Goal: Task Accomplishment & Management: Complete application form

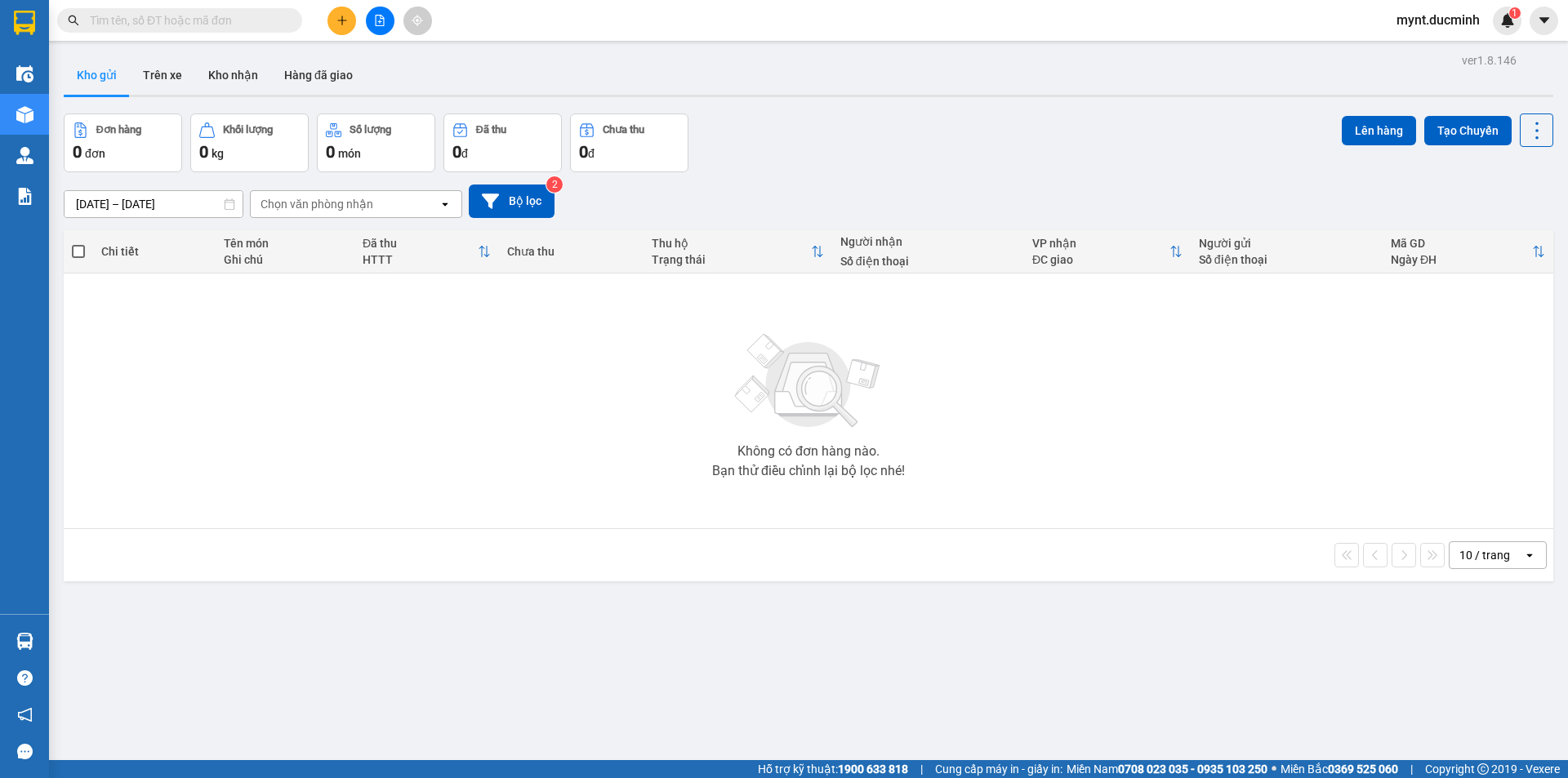
click at [344, 16] on icon "plus" at bounding box center [342, 20] width 11 height 11
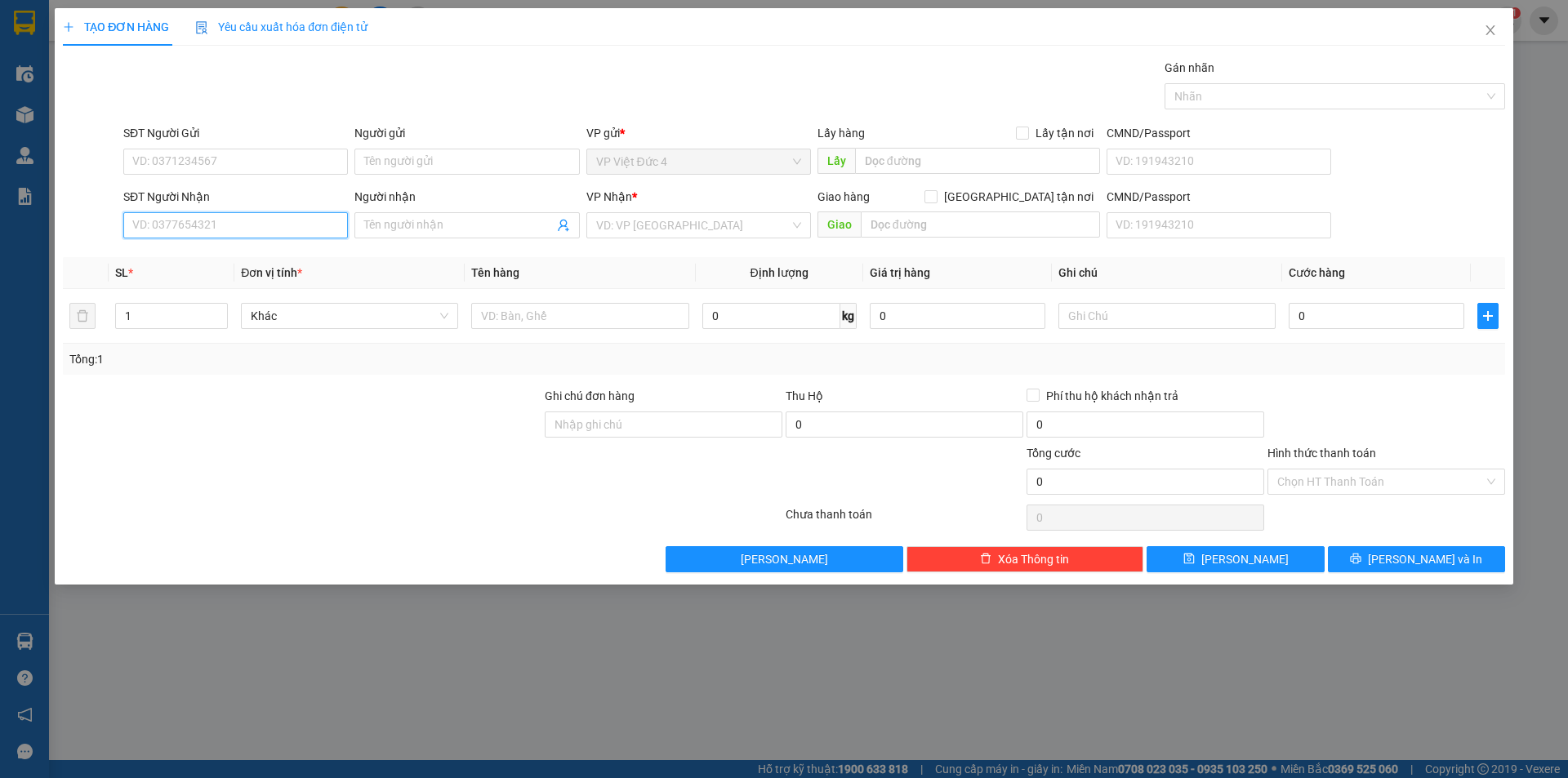
click at [323, 221] on input "SĐT Người Nhận" at bounding box center [236, 225] width 224 height 26
type input "0983370857"
drag, startPoint x: 676, startPoint y: 227, endPoint x: 629, endPoint y: 259, distance: 56.9
click at [673, 227] on input "search" at bounding box center [693, 225] width 193 height 24
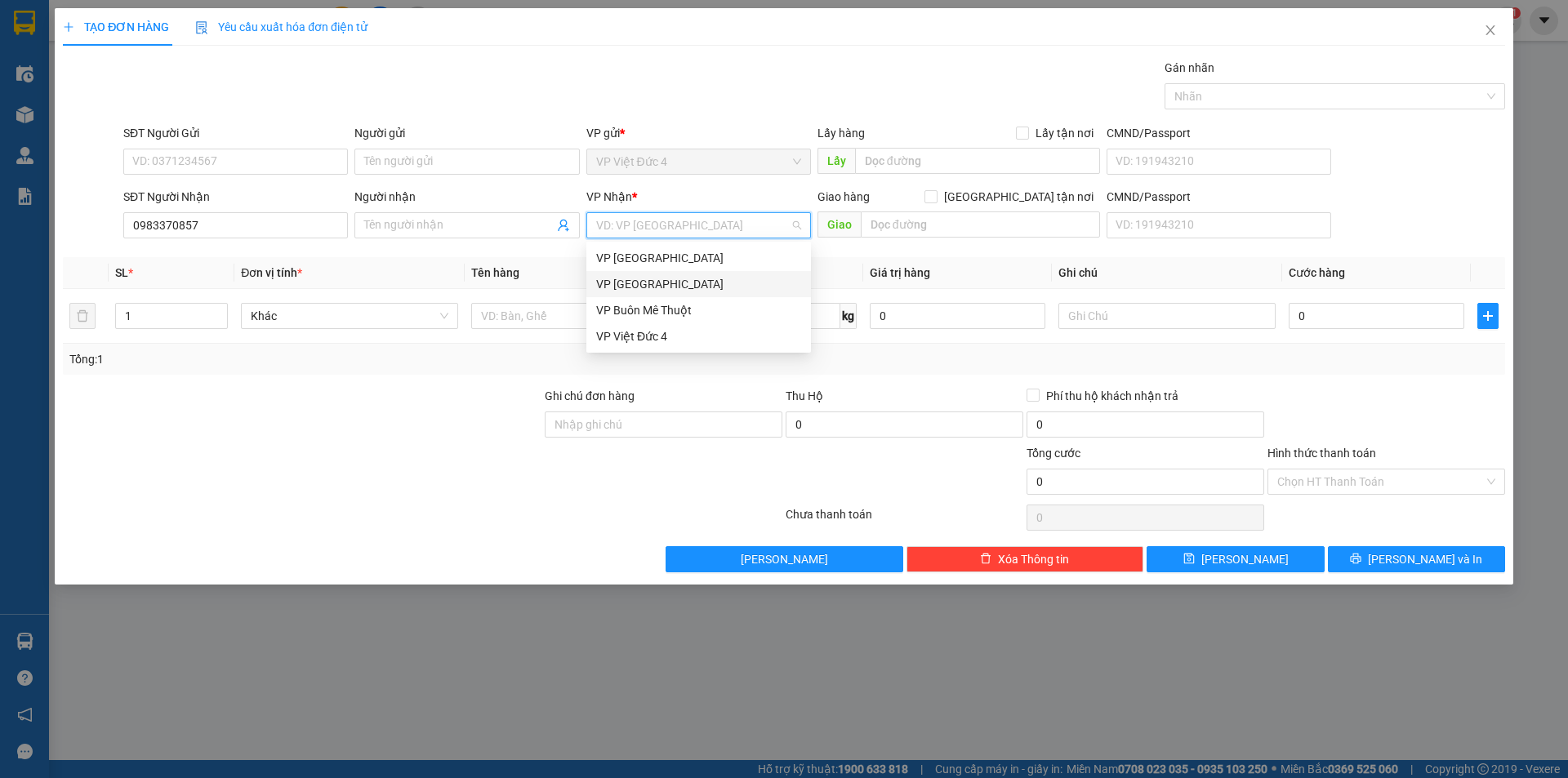
click at [616, 281] on div "VP [GEOGRAPHIC_DATA]" at bounding box center [699, 284] width 205 height 18
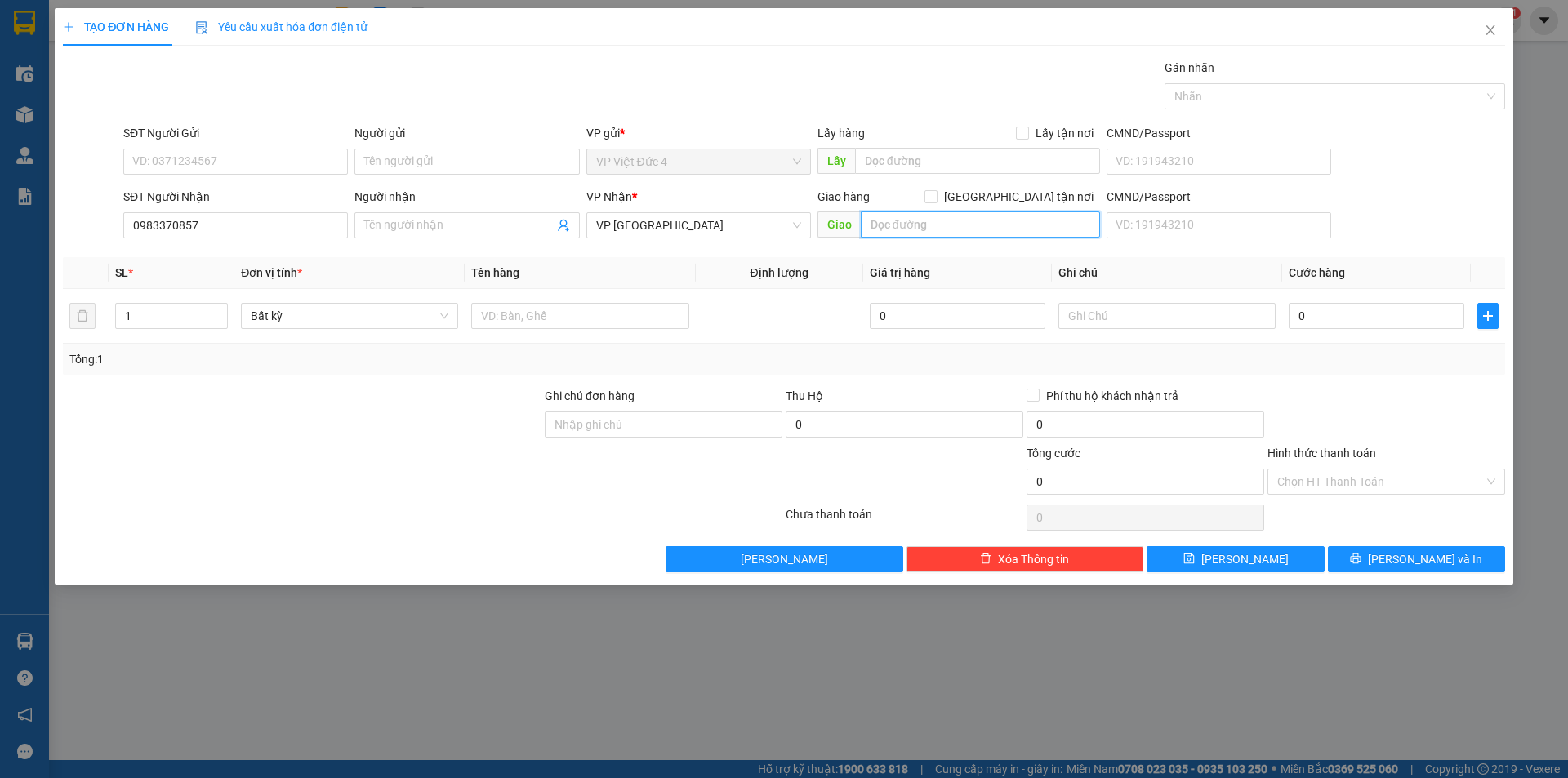
click at [1039, 220] on input "text" at bounding box center [980, 225] width 239 height 26
type input "cau ong bo"
click at [170, 319] on input "1" at bounding box center [171, 316] width 111 height 24
type input "2"
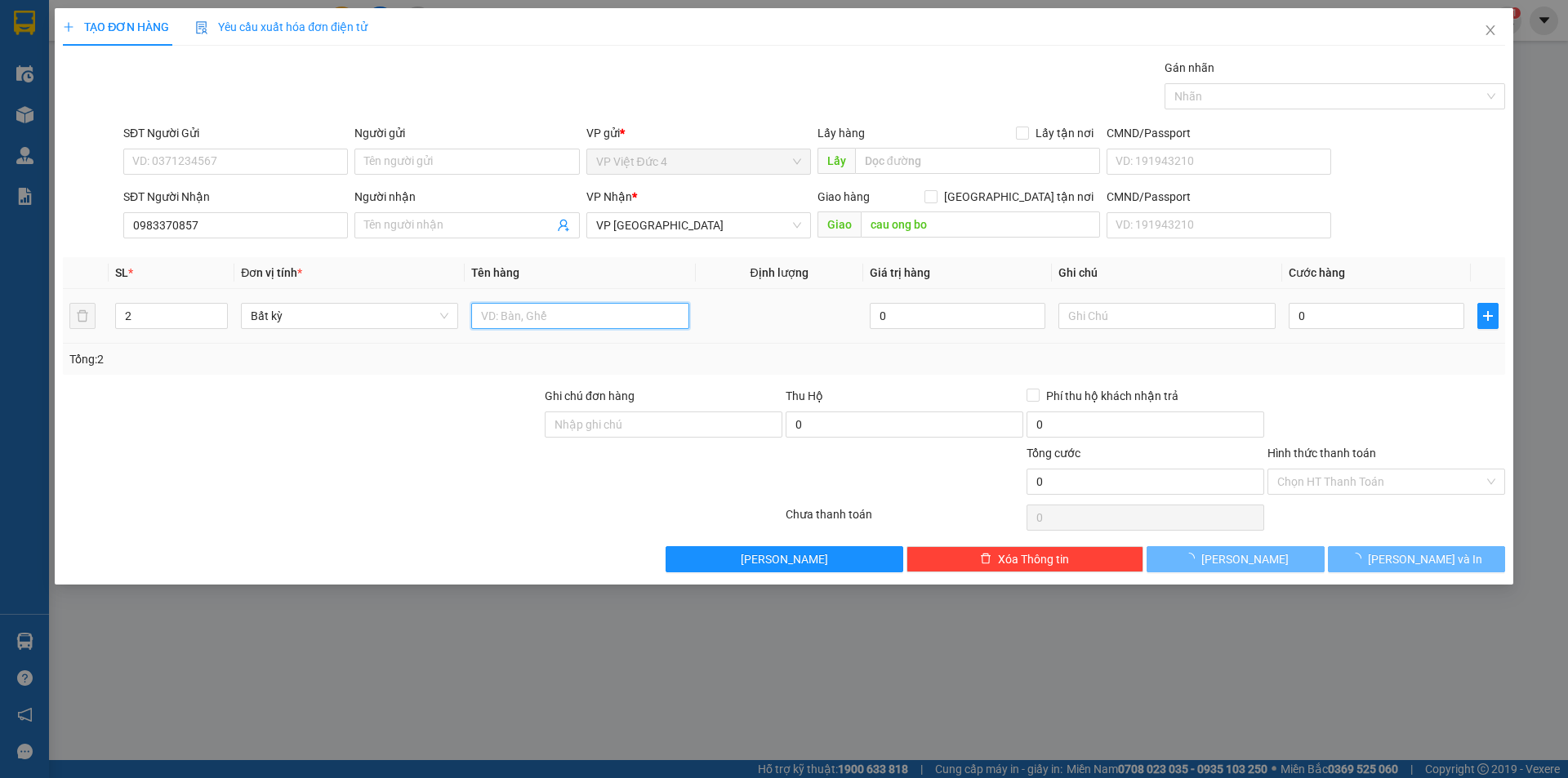
click at [655, 310] on input "text" at bounding box center [580, 316] width 218 height 26
type input "th x"
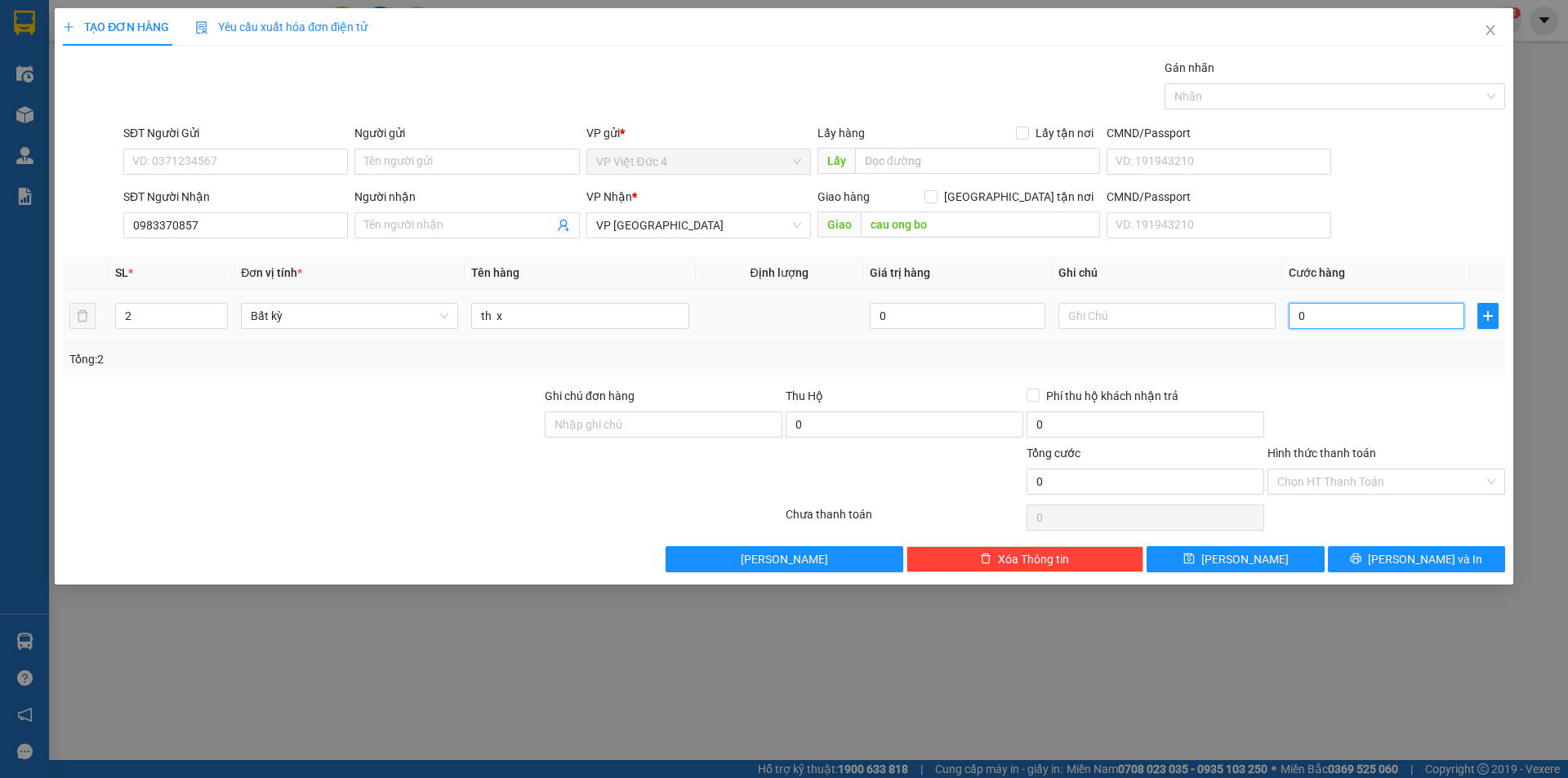
click at [1430, 313] on input "0" at bounding box center [1376, 316] width 175 height 26
type input "1"
type input "15"
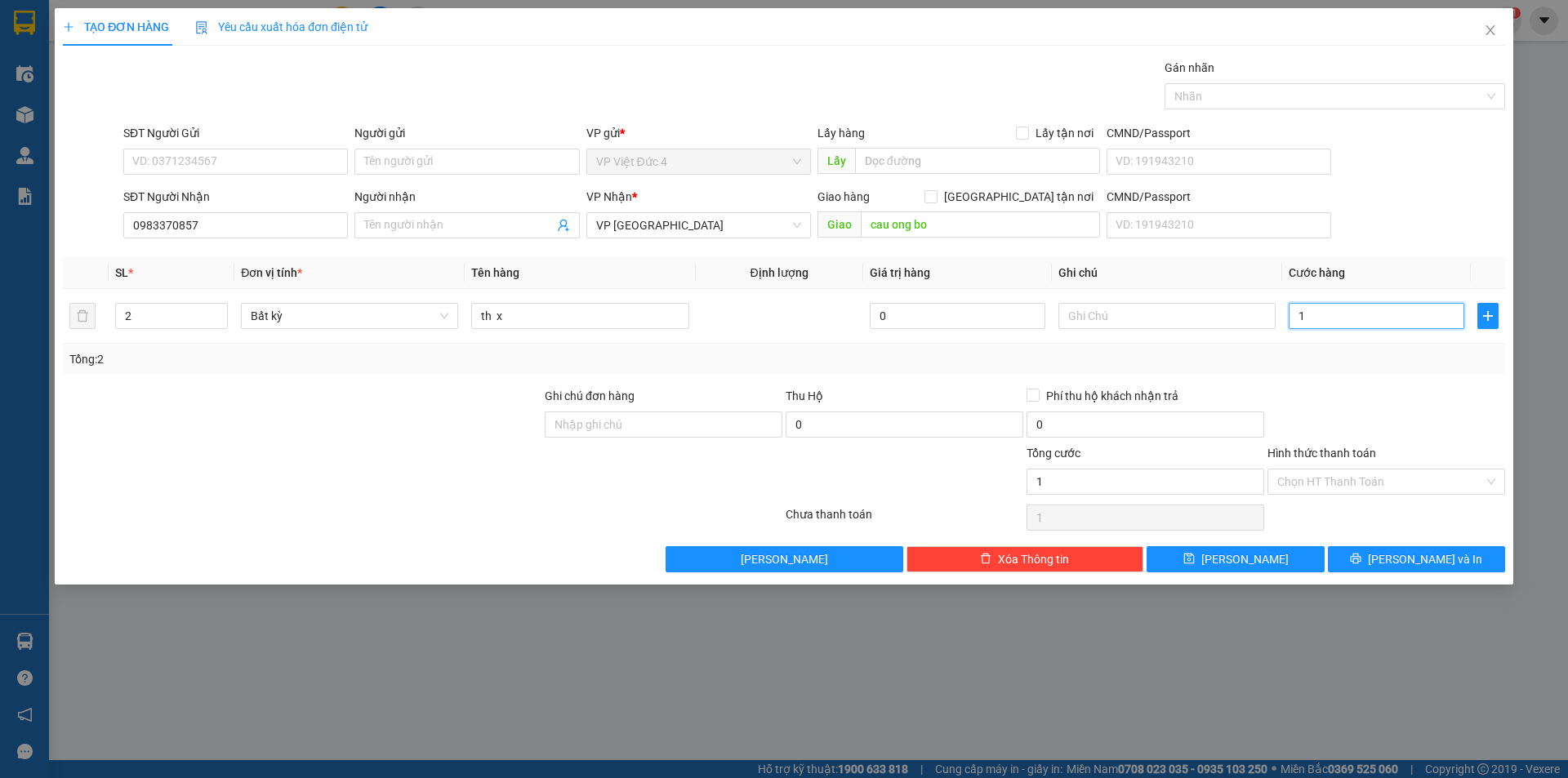
type input "15"
type input "150"
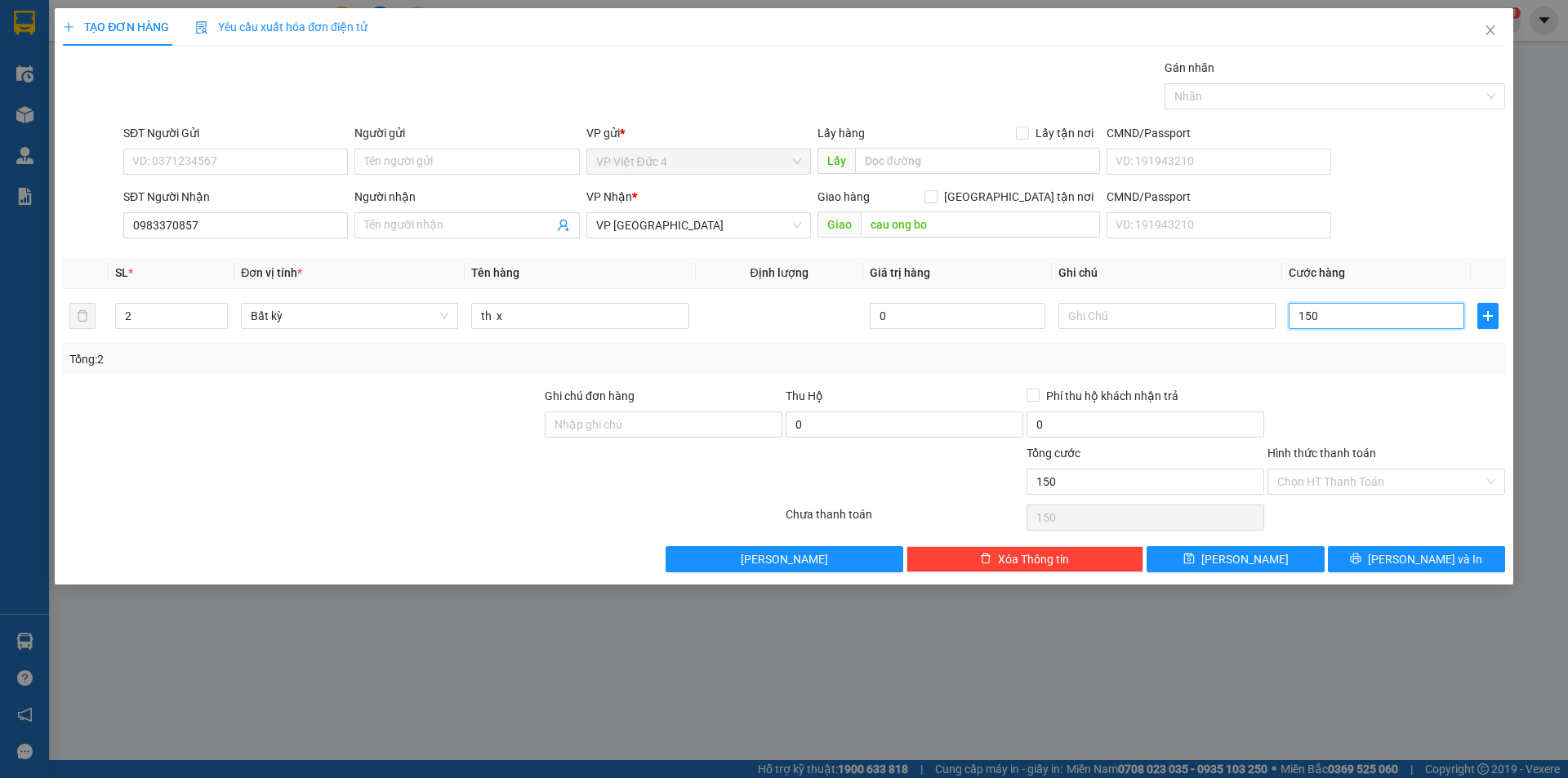
type input "1.500"
type input "15.000"
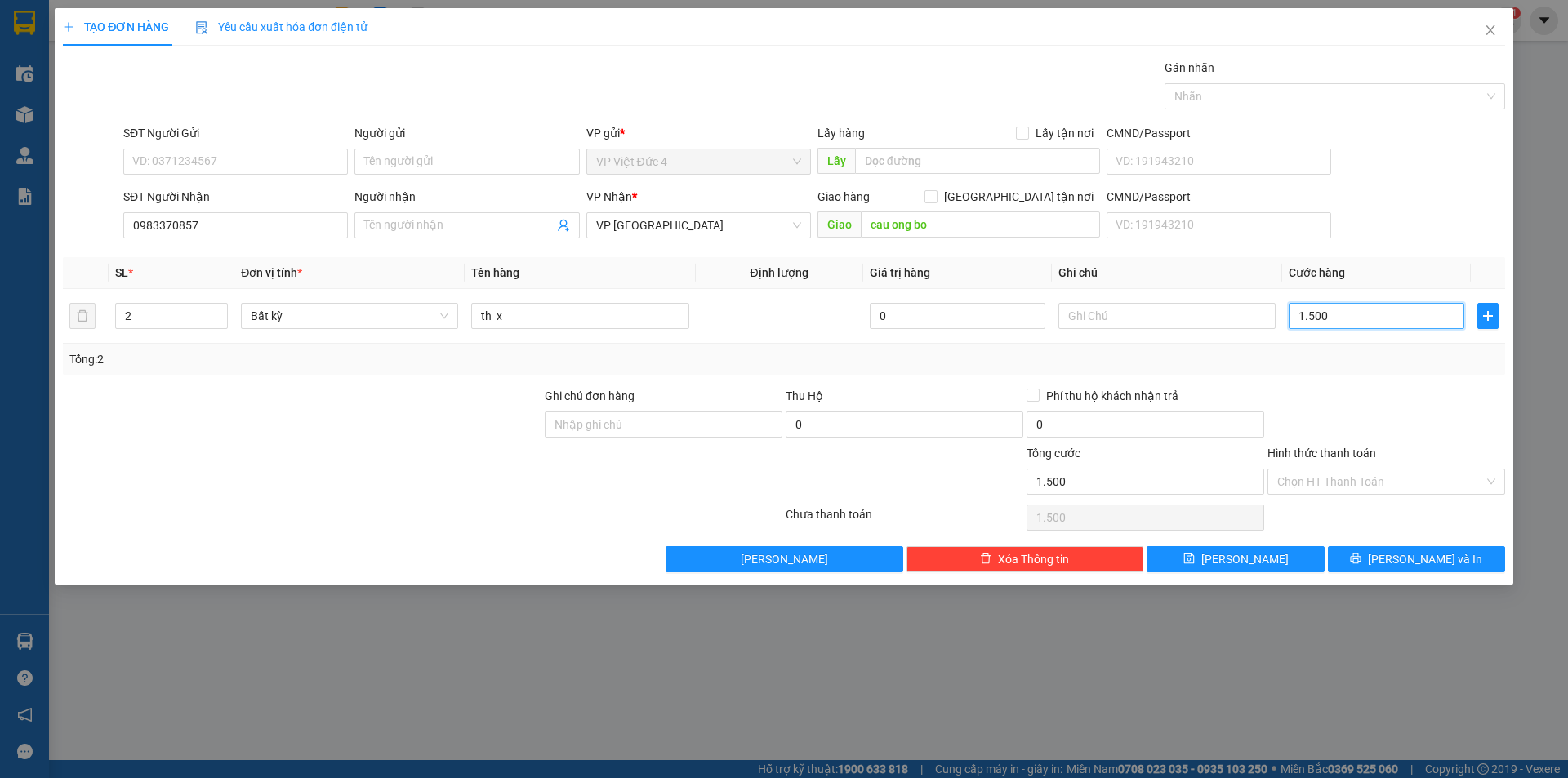
type input "15.000"
type input "150.000"
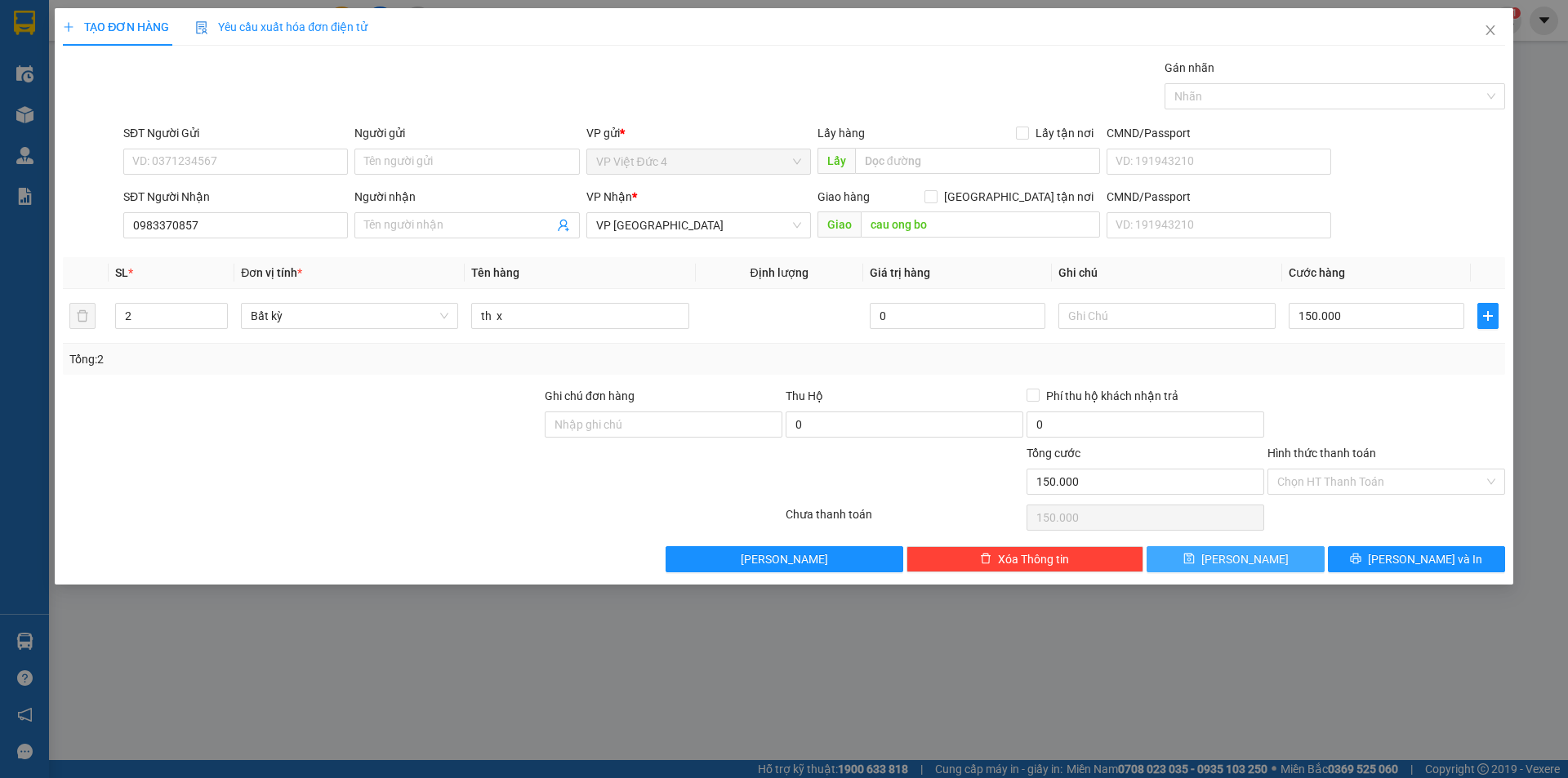
click at [1239, 559] on span "[PERSON_NAME]" at bounding box center [1244, 560] width 87 height 18
type input "1"
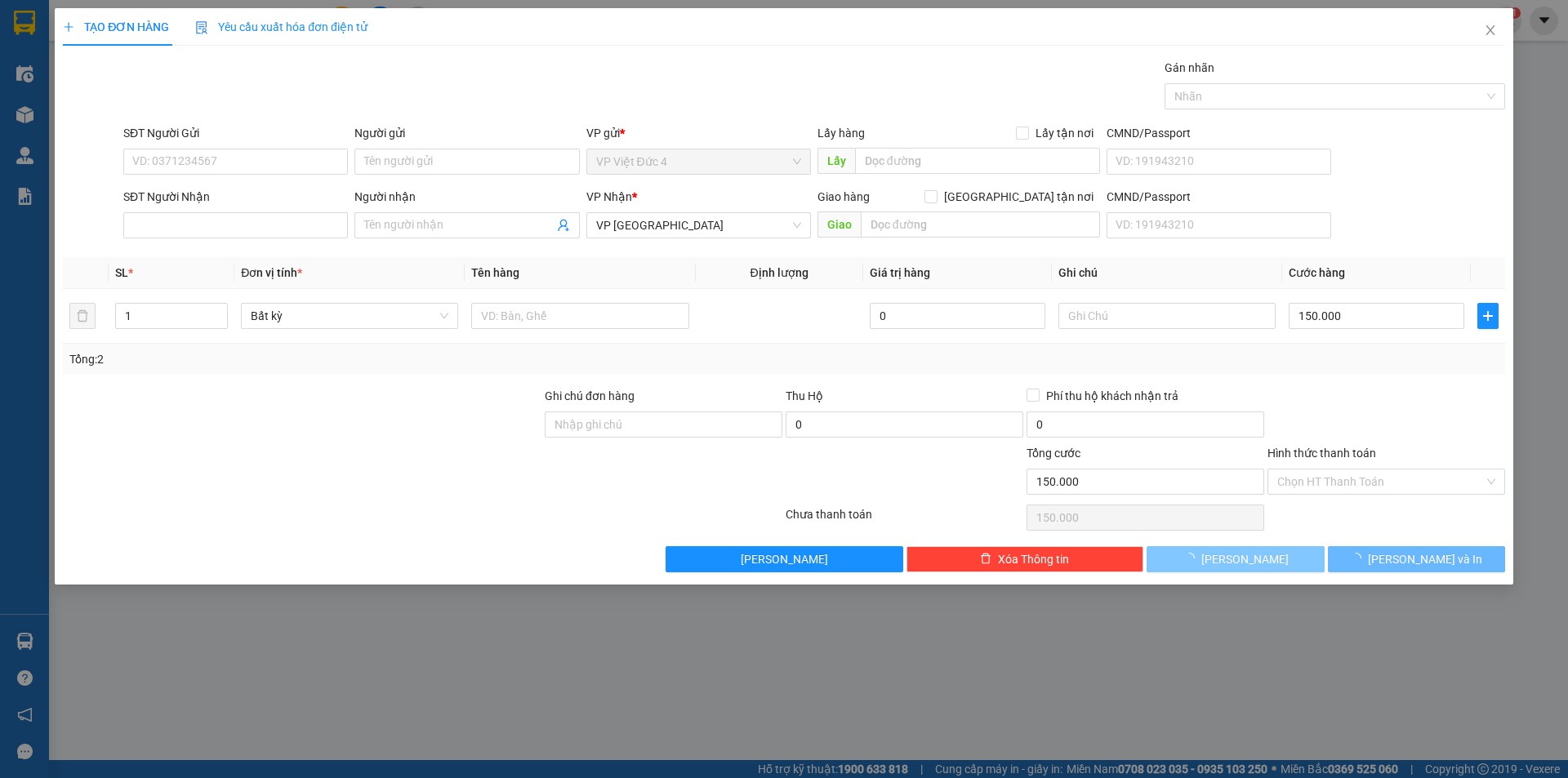
type input "0"
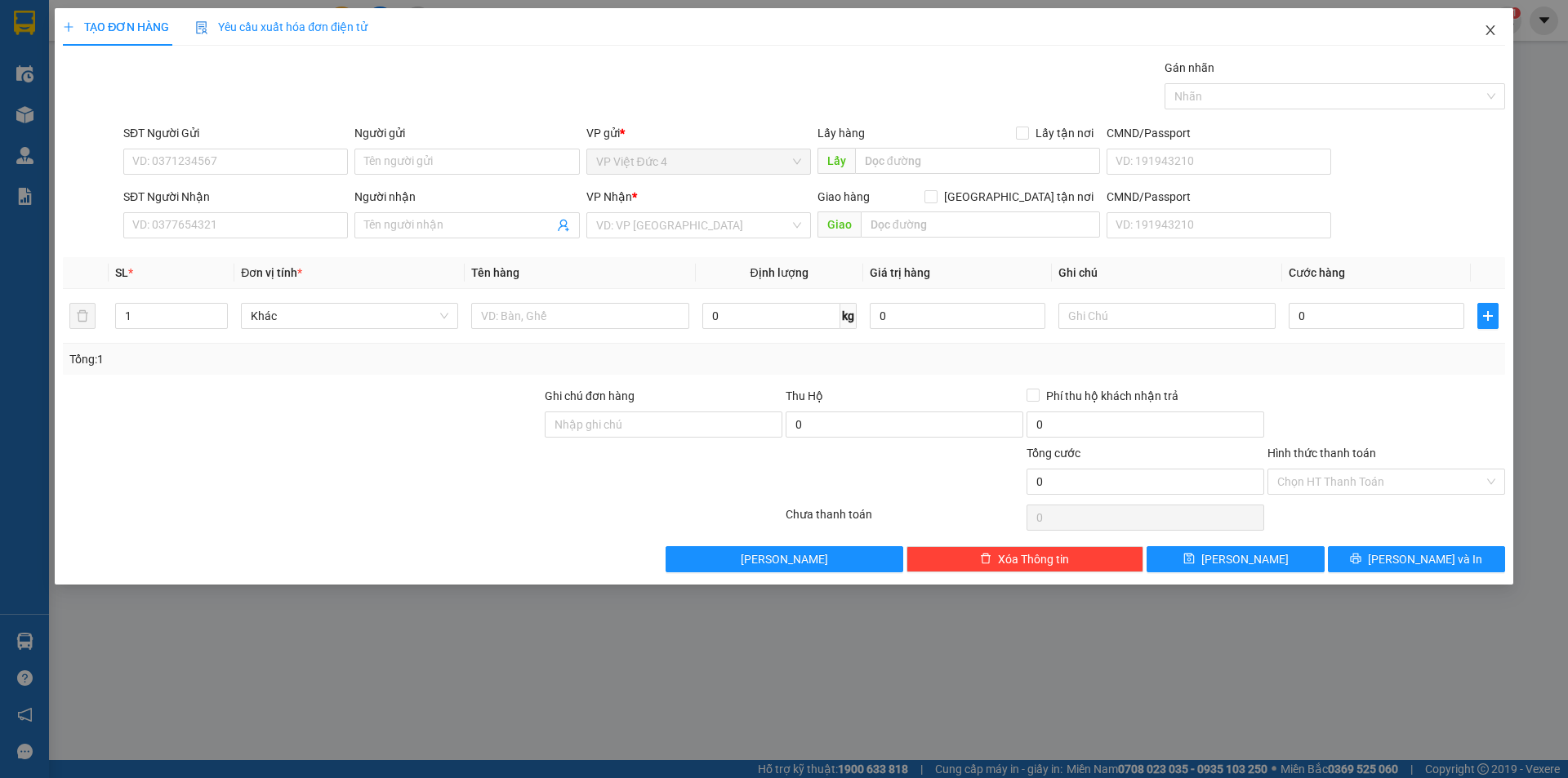
click at [1485, 28] on icon "close" at bounding box center [1490, 29] width 13 height 13
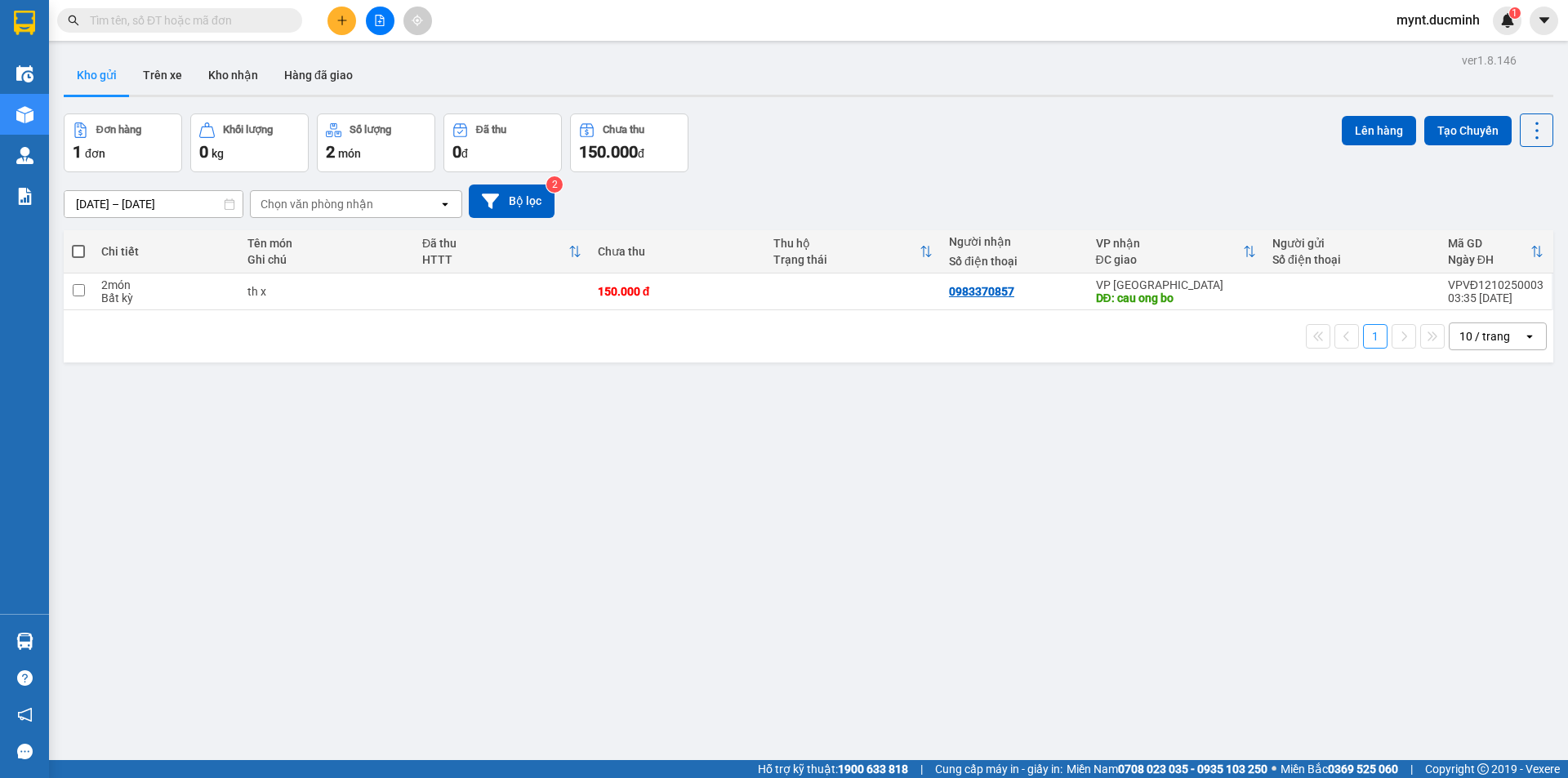
click at [77, 250] on span at bounding box center [78, 251] width 13 height 13
click at [79, 244] on input "checkbox" at bounding box center [79, 244] width 0 height 0
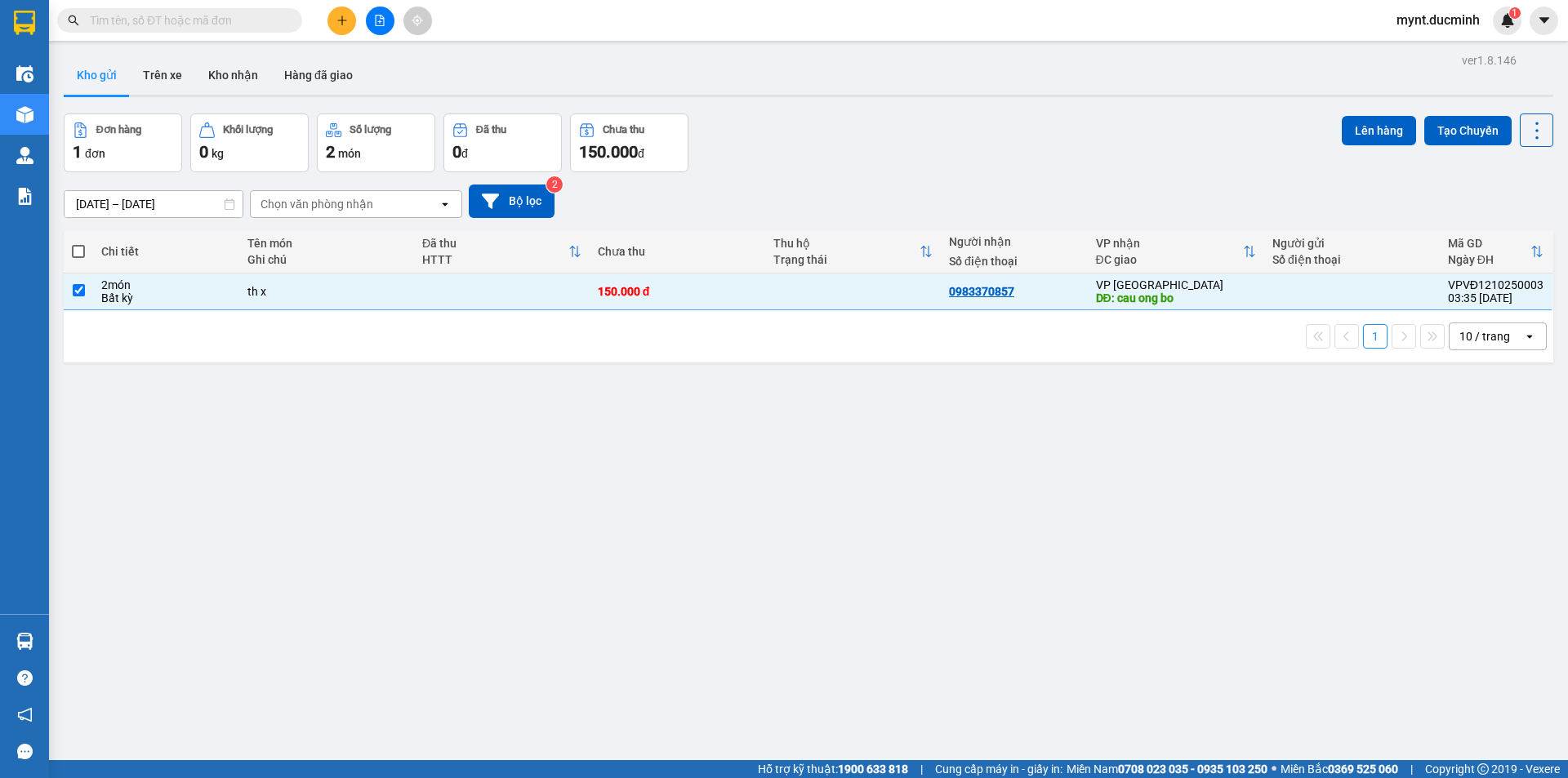
checkbox input "true"
click at [1363, 126] on button "Lên hàng" at bounding box center [1379, 130] width 74 height 29
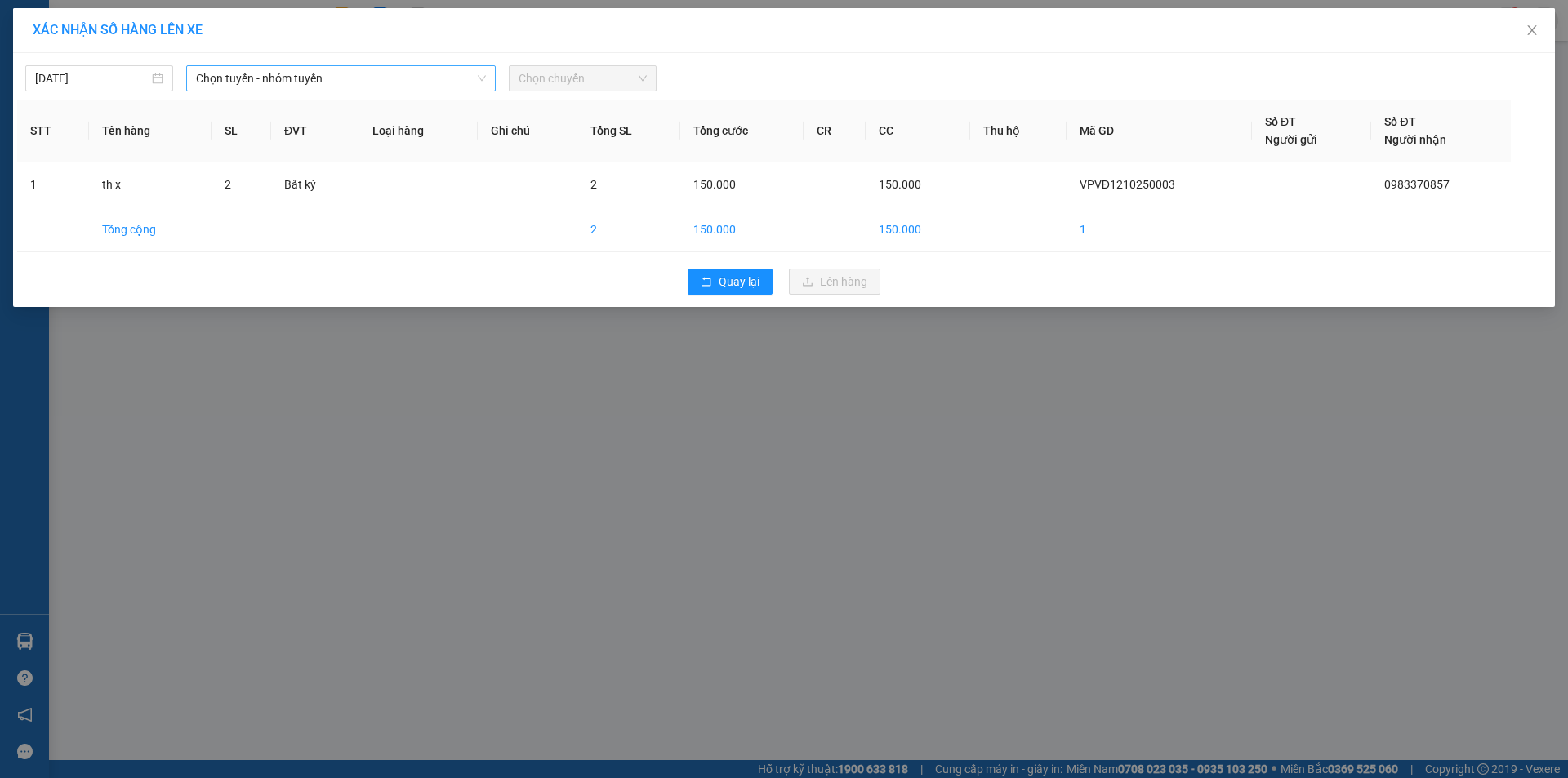
click at [390, 78] on span "Chọn tuyến - nhóm tuyến" at bounding box center [341, 79] width 290 height 24
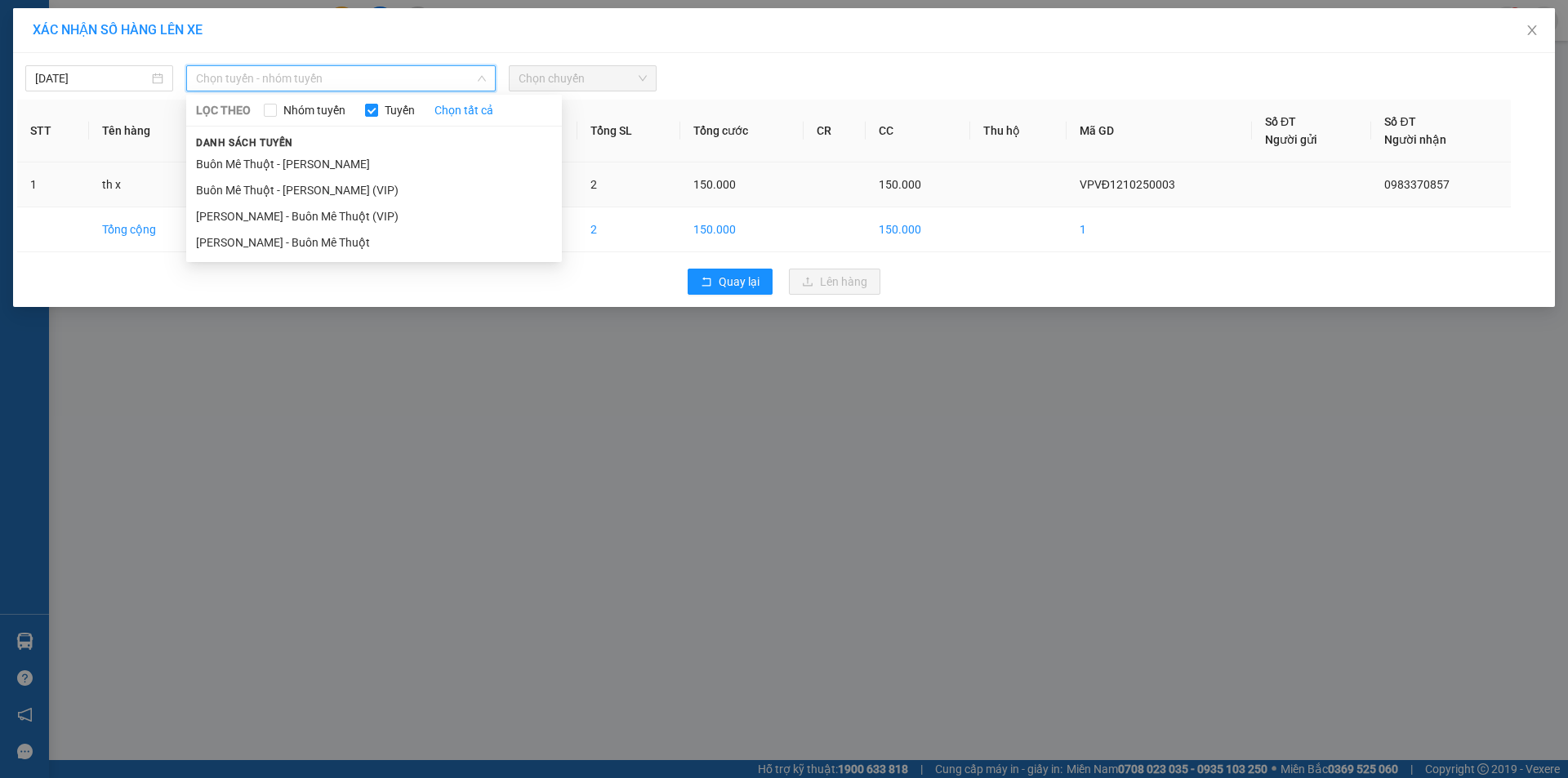
click at [259, 187] on li "Buôn Mê Thuột - [PERSON_NAME] (VIP)" at bounding box center [374, 190] width 376 height 26
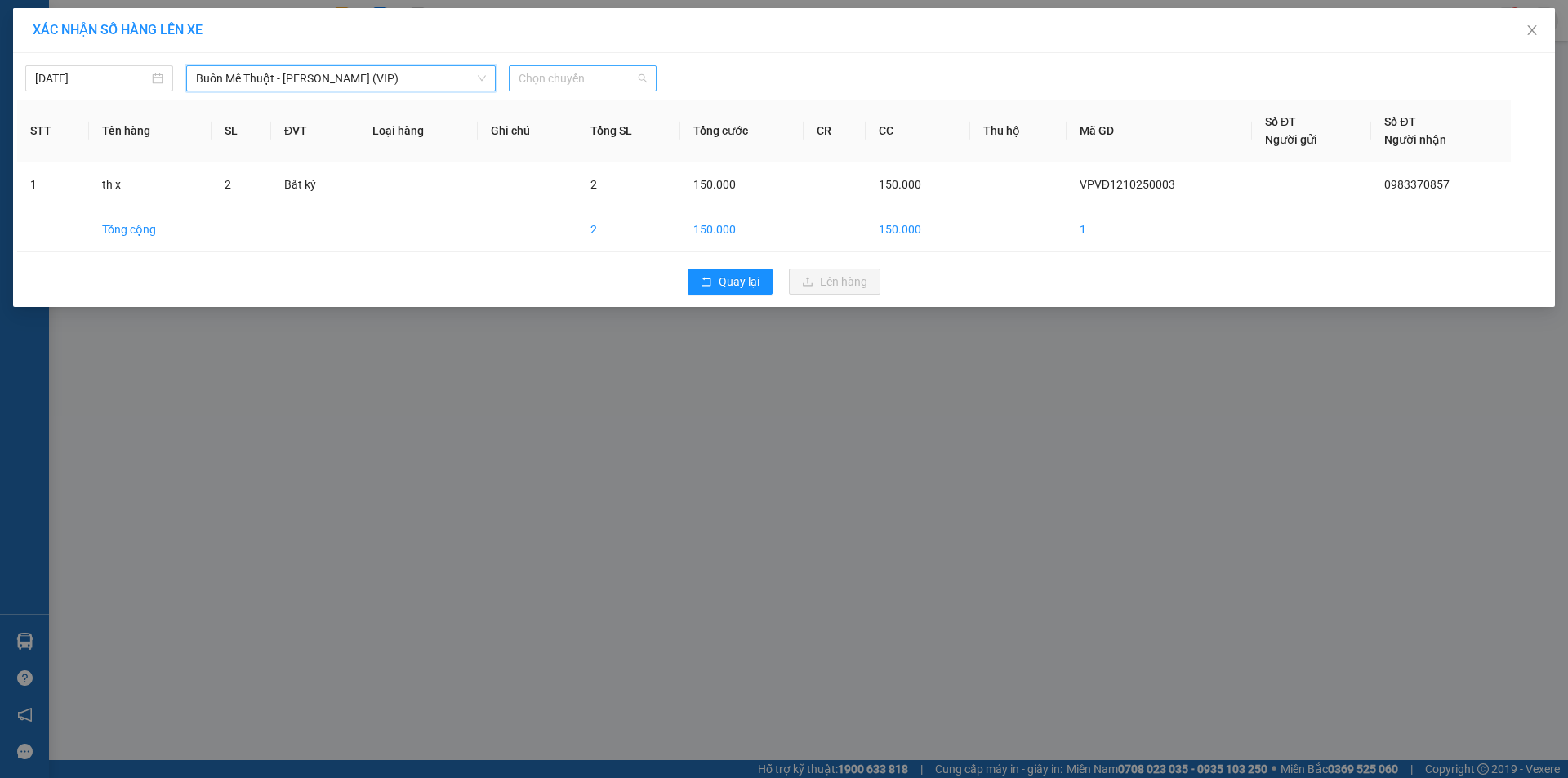
click at [555, 77] on span "Chọn chuyến" at bounding box center [583, 79] width 129 height 24
click at [528, 129] on div "20:00" at bounding box center [583, 137] width 128 height 18
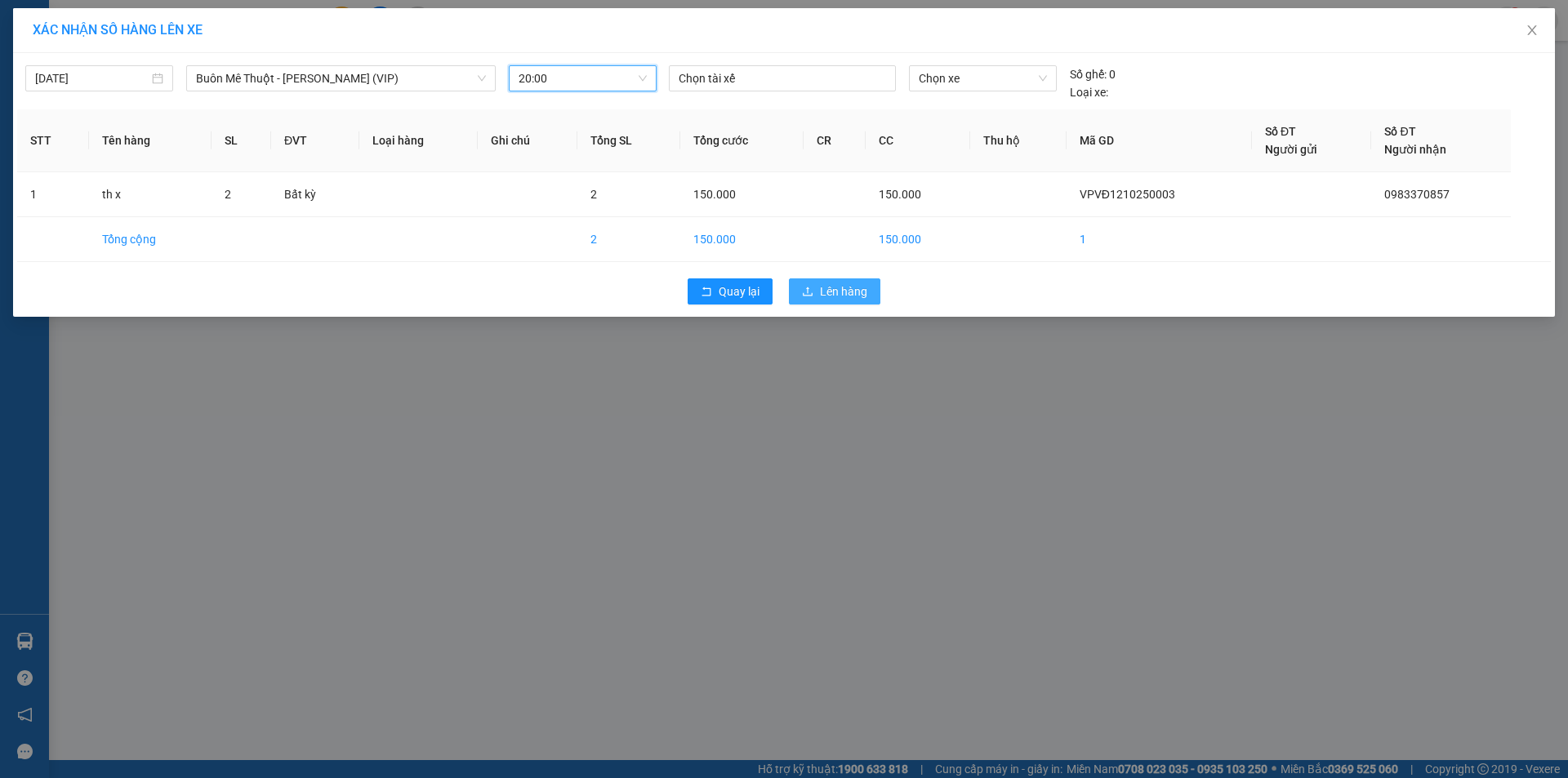
click at [855, 286] on span "Lên hàng" at bounding box center [844, 291] width 47 height 18
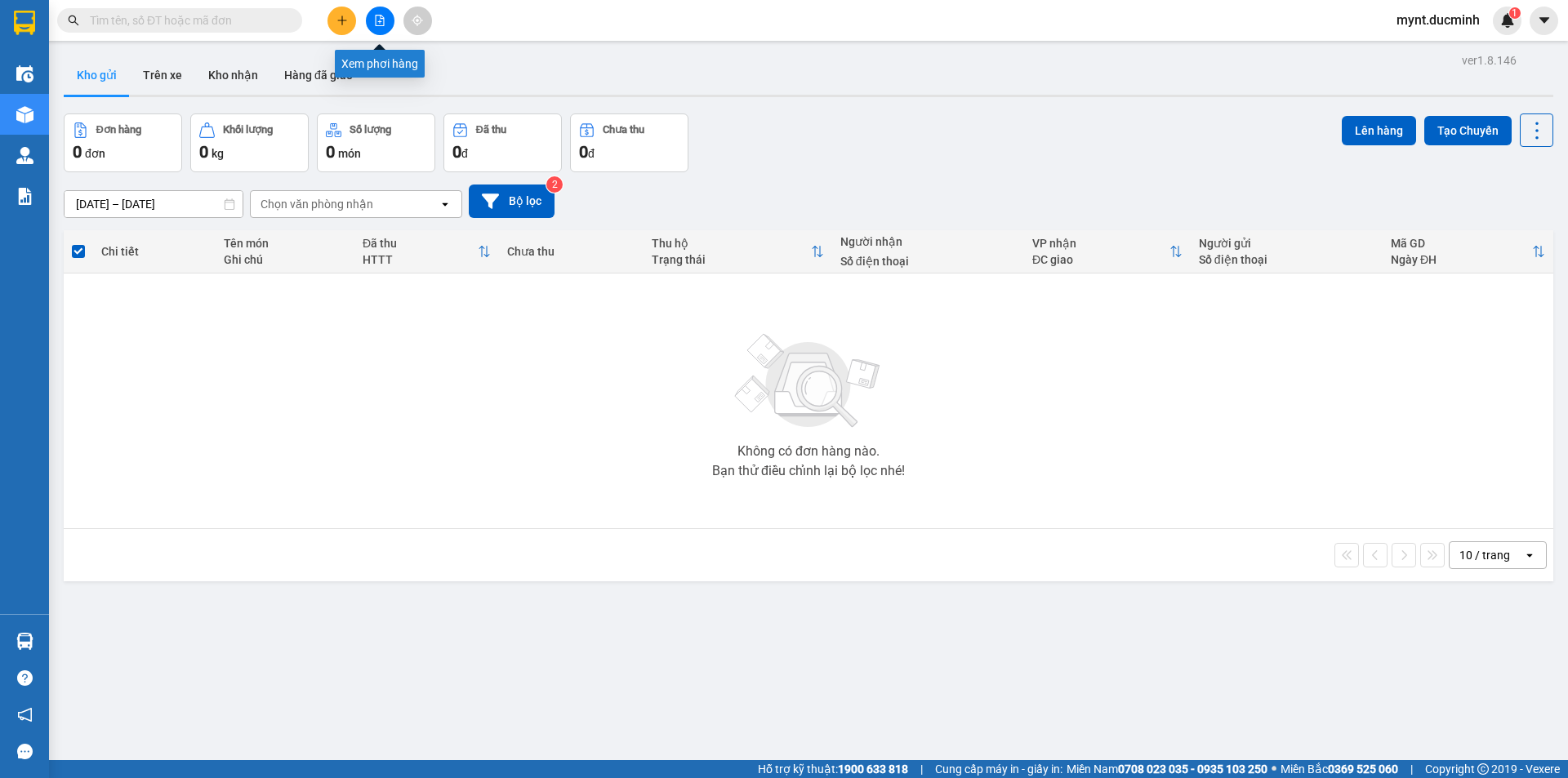
click at [377, 18] on icon "file-add" at bounding box center [379, 20] width 11 height 11
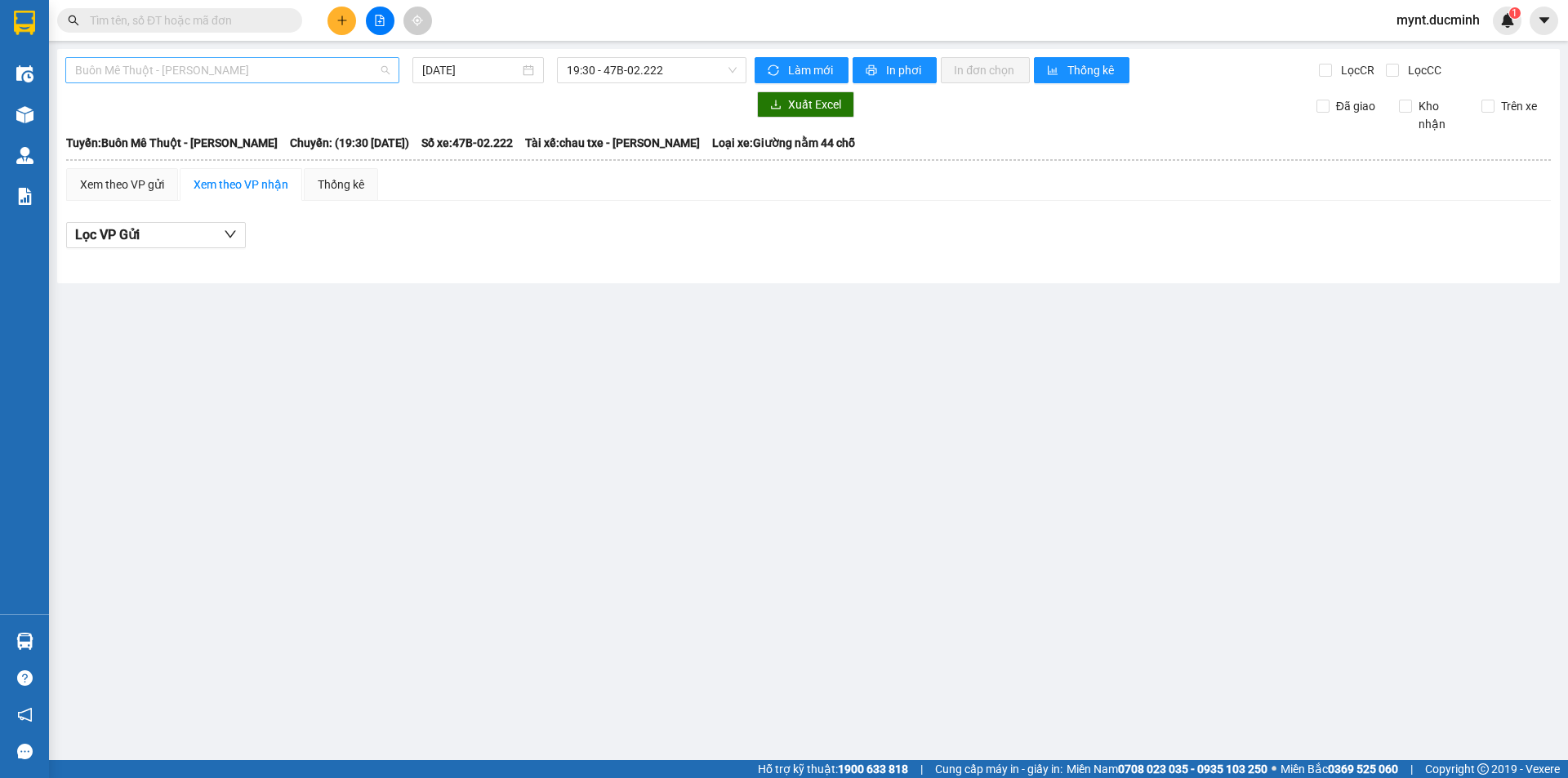
click at [281, 68] on span "Buôn Mê Thuột - [PERSON_NAME]" at bounding box center [232, 70] width 314 height 24
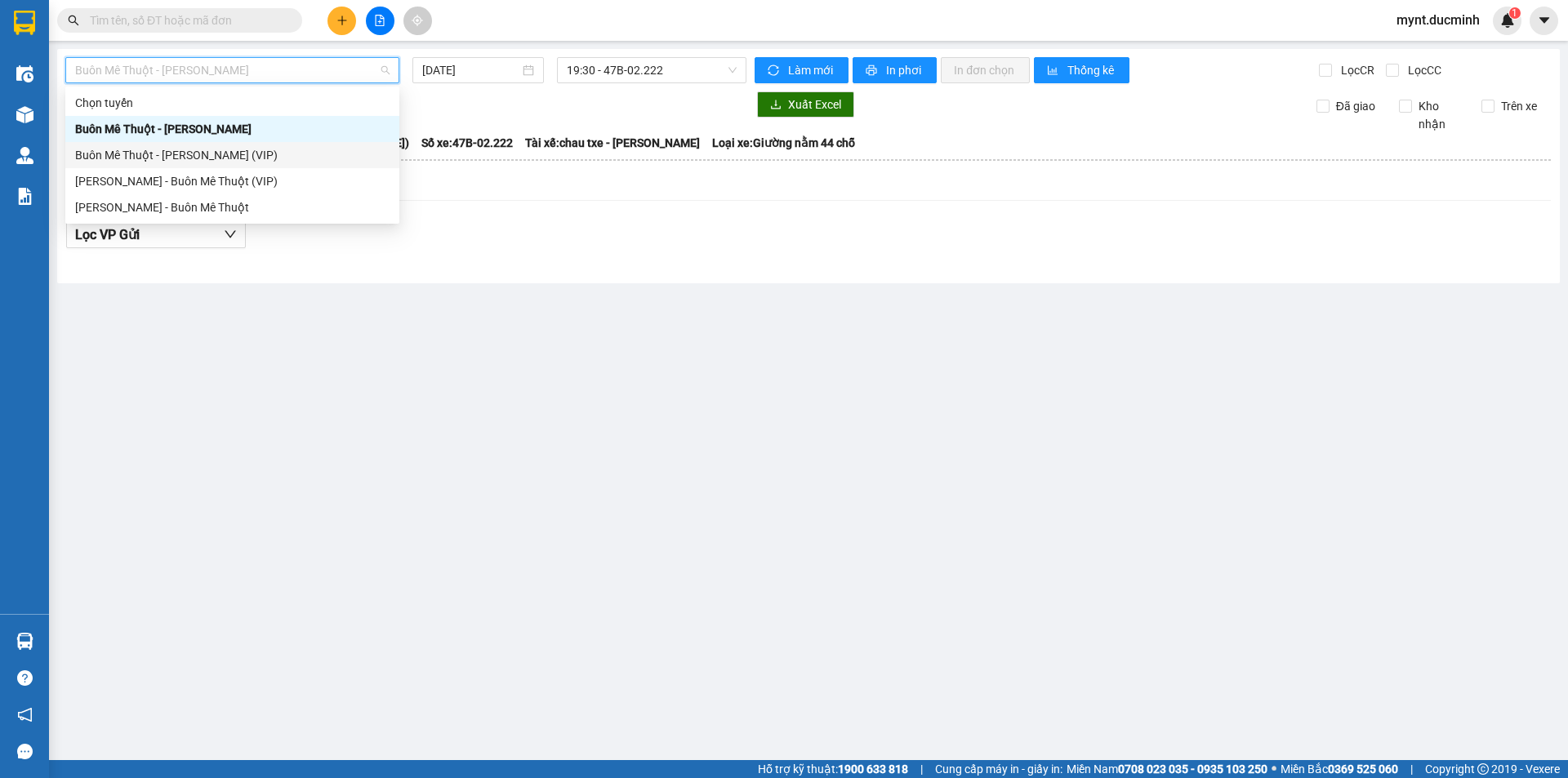
click at [223, 149] on div "Buôn Mê Thuột - [PERSON_NAME] (VIP)" at bounding box center [232, 155] width 314 height 18
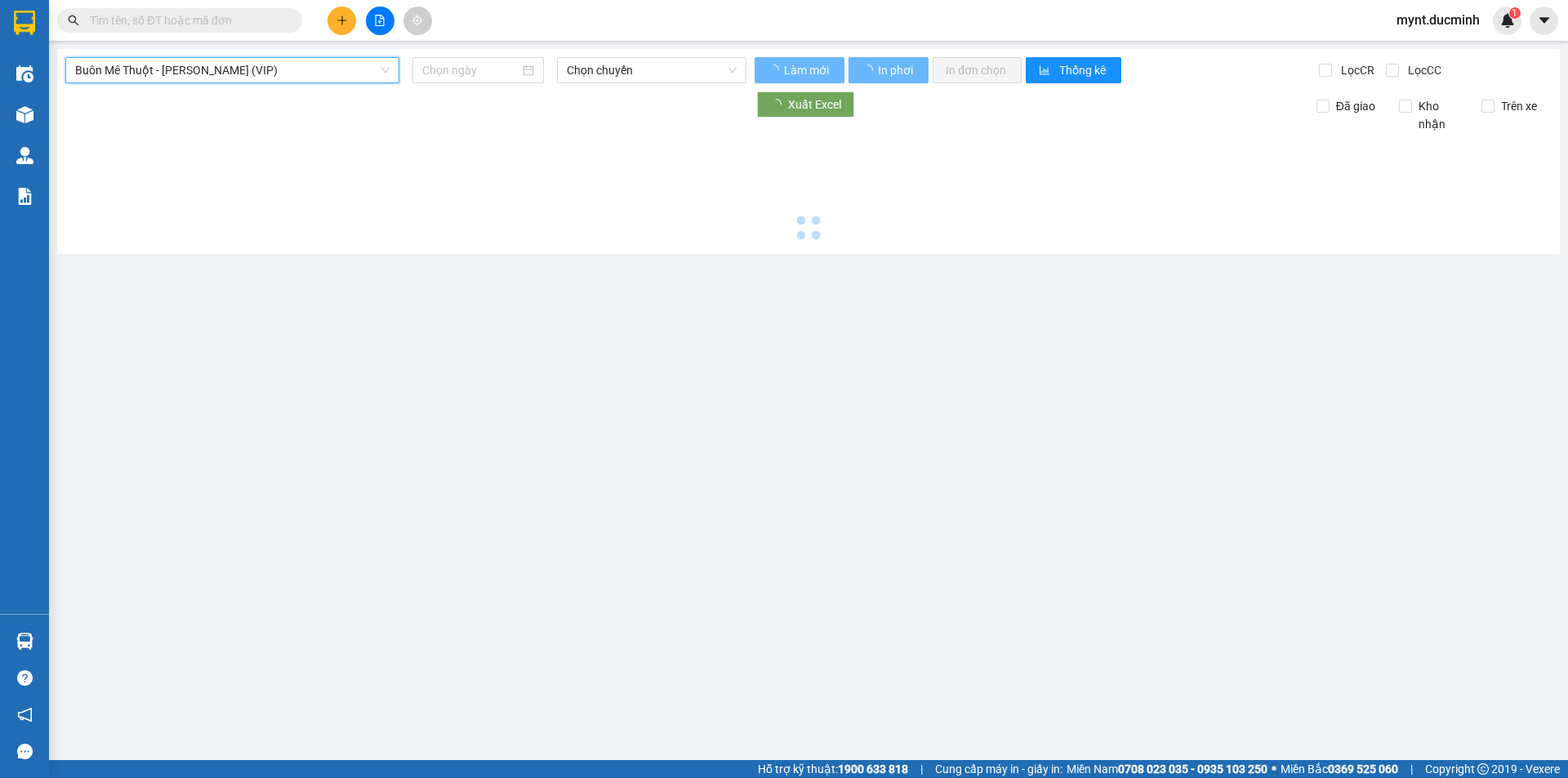
type input "[DATE]"
